Goal: Entertainment & Leisure: Browse casually

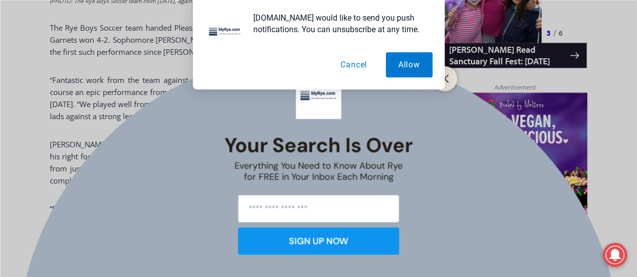
click at [451, 82] on div "[DOMAIN_NAME] would like to send you push notifications. You can unsubscribe at…" at bounding box center [318, 45] width 637 height 90
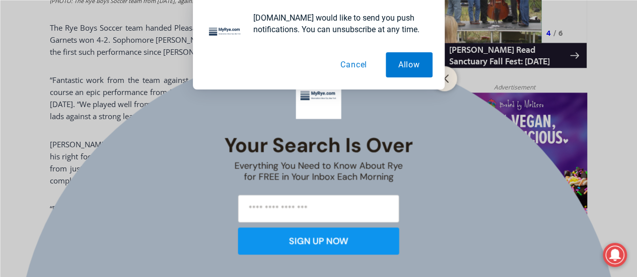
click at [352, 69] on button "Cancel" at bounding box center [354, 64] width 52 height 25
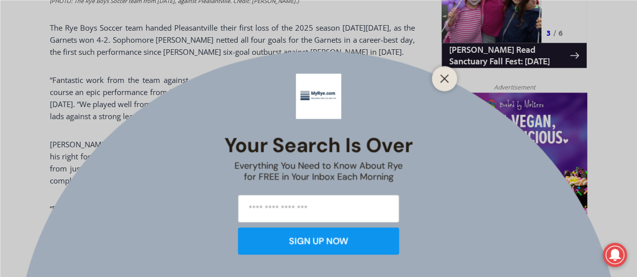
scroll to position [785, 0]
